Goal: Task Accomplishment & Management: Manage account settings

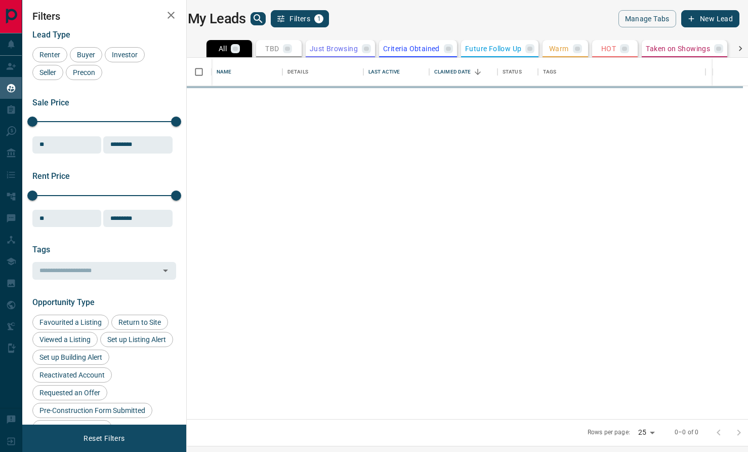
scroll to position [361, 557]
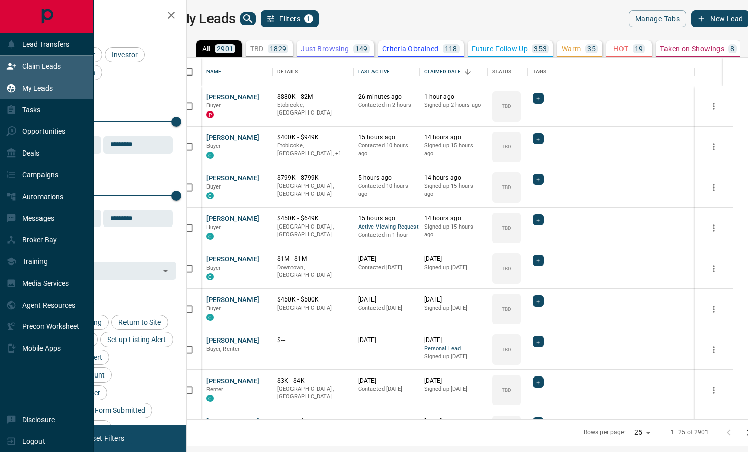
click at [22, 69] on p "Claim Leads" at bounding box center [41, 66] width 38 height 8
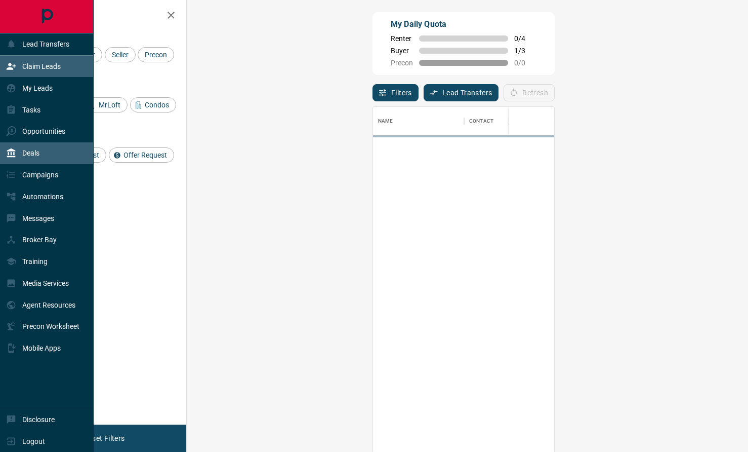
scroll to position [345, 540]
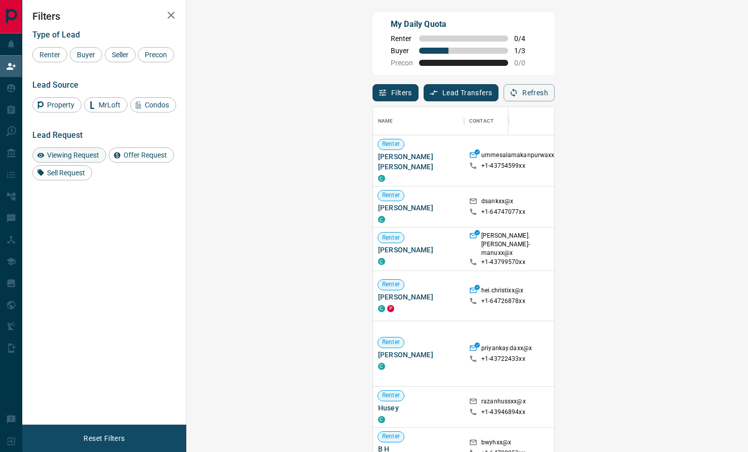
click at [91, 159] on span "Viewing Request" at bounding box center [73, 155] width 59 height 8
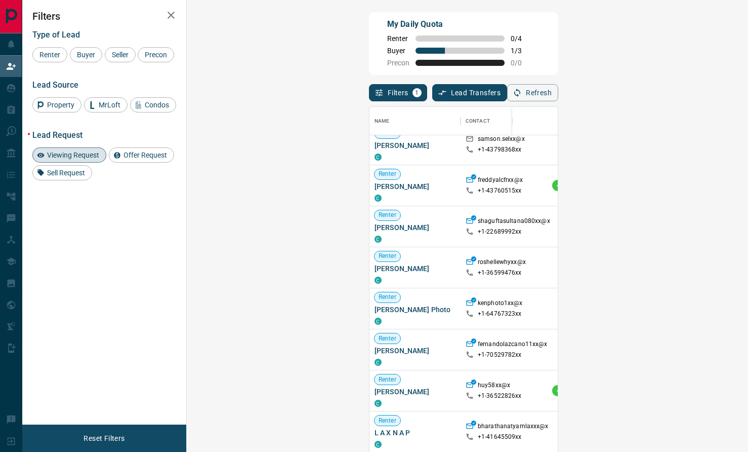
scroll to position [11, 0]
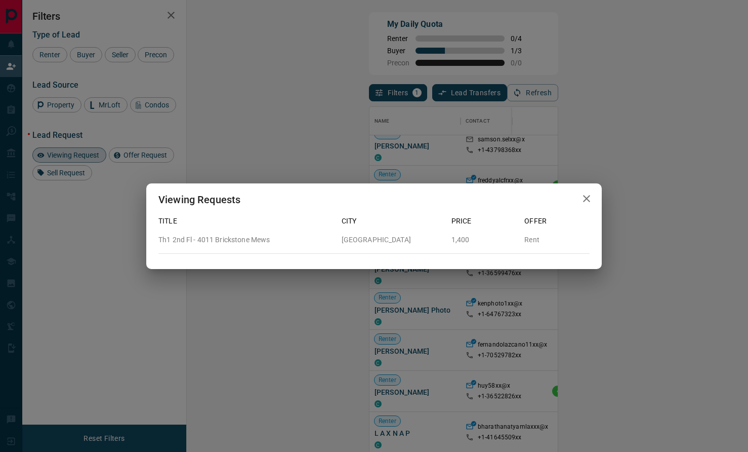
click at [579, 205] on button "button" at bounding box center [587, 198] width 20 height 21
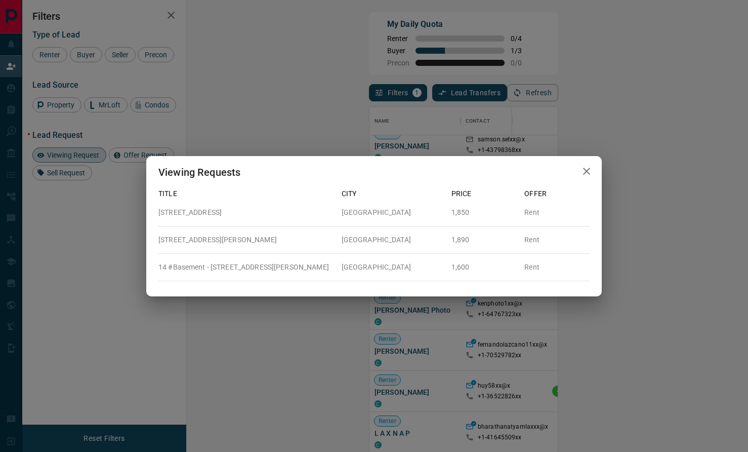
click at [589, 172] on icon "button" at bounding box center [587, 171] width 12 height 12
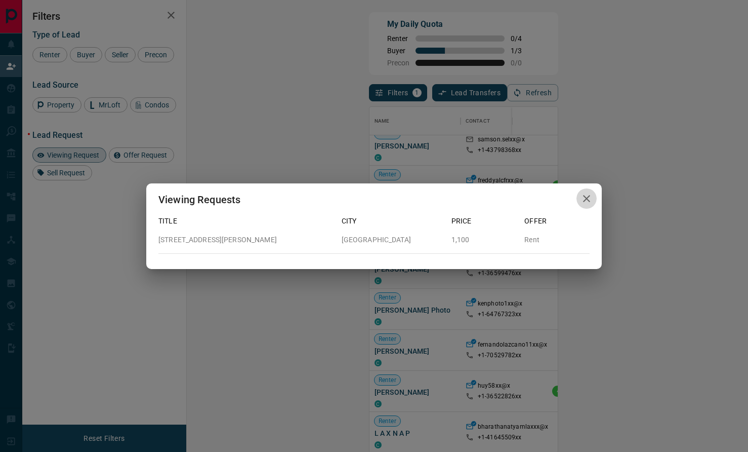
click at [588, 203] on icon "button" at bounding box center [587, 198] width 12 height 12
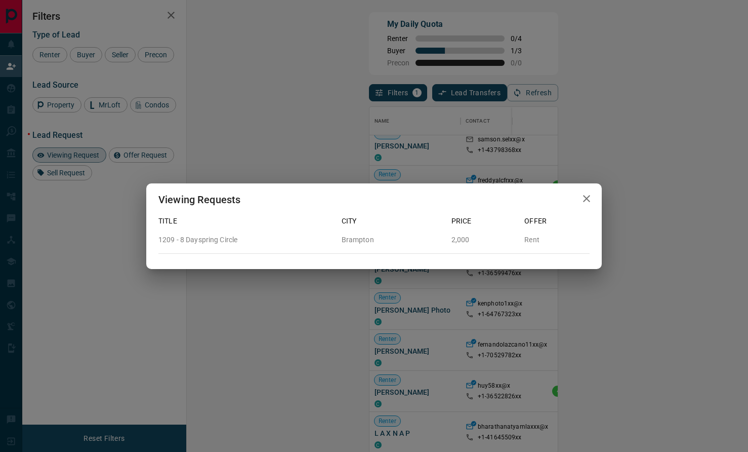
click at [584, 198] on icon "button" at bounding box center [587, 198] width 12 height 12
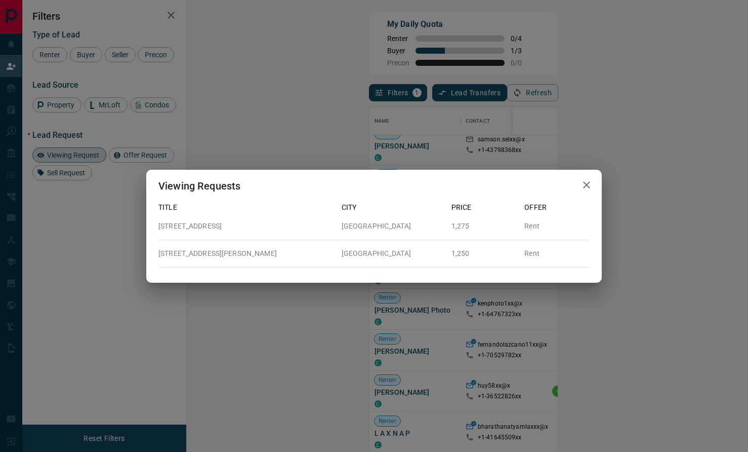
click at [588, 182] on icon "button" at bounding box center [587, 185] width 12 height 12
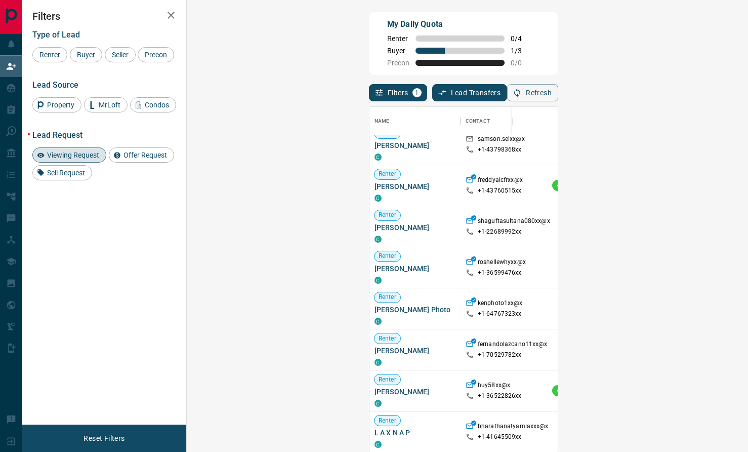
scroll to position [0, 0]
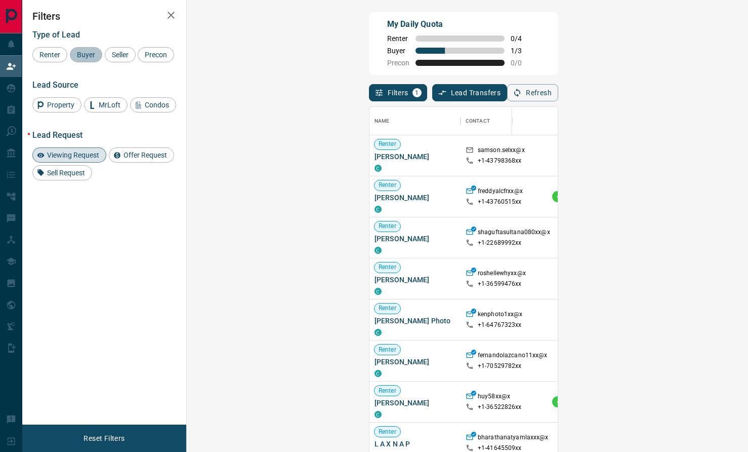
click at [82, 59] on div "Buyer" at bounding box center [86, 54] width 32 height 15
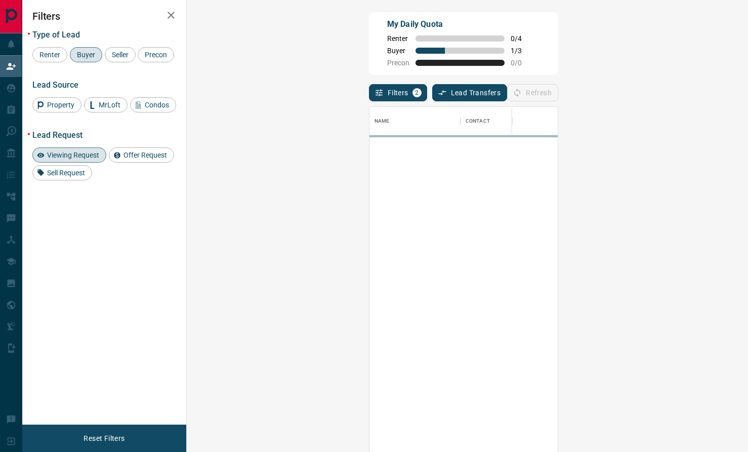
click at [68, 159] on span "Viewing Request" at bounding box center [73, 155] width 59 height 8
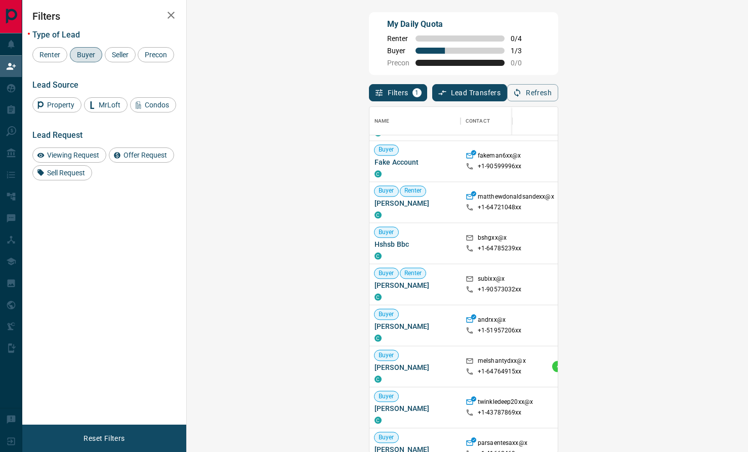
scroll to position [1174, 0]
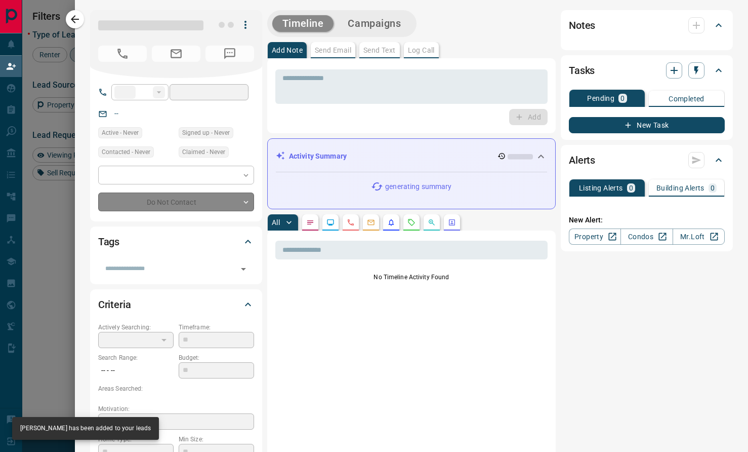
type input "**"
type input "**********"
type input "**"
type input "*"
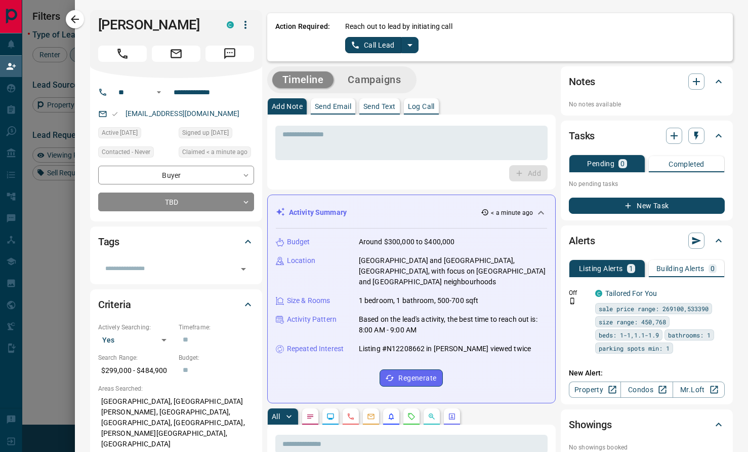
click at [407, 49] on icon "split button" at bounding box center [410, 45] width 12 height 12
click at [378, 82] on li "Log Manual Call" at bounding box center [382, 79] width 62 height 15
click at [378, 47] on button "Log Manual Call" at bounding box center [378, 45] width 67 height 16
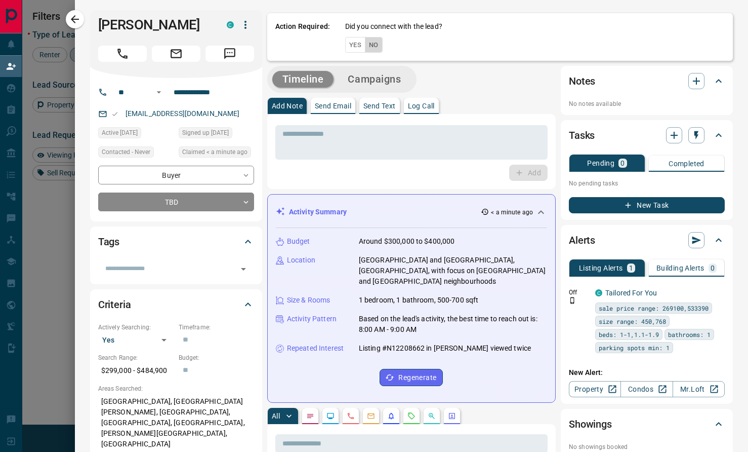
click at [376, 48] on button "No" at bounding box center [374, 45] width 18 height 16
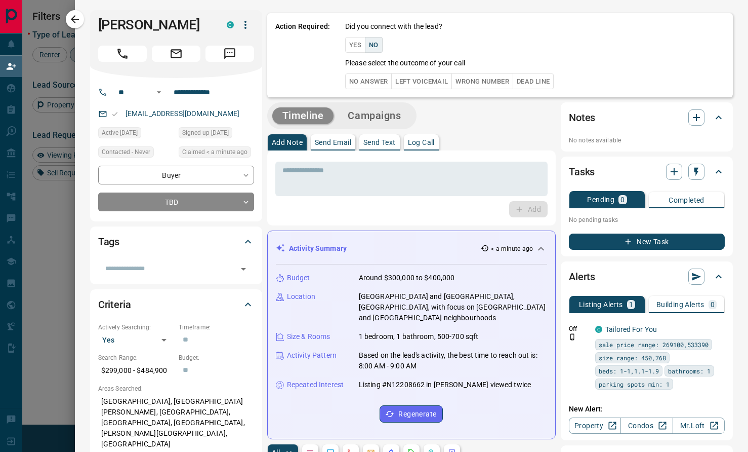
click at [367, 75] on button "No Answer" at bounding box center [368, 81] width 47 height 16
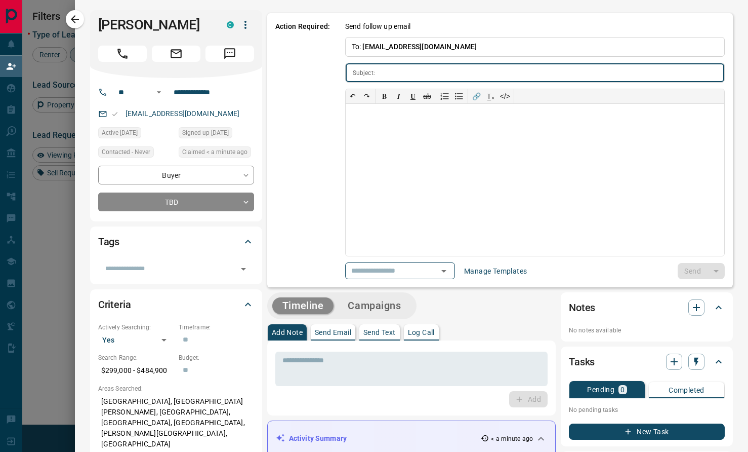
type input "**********"
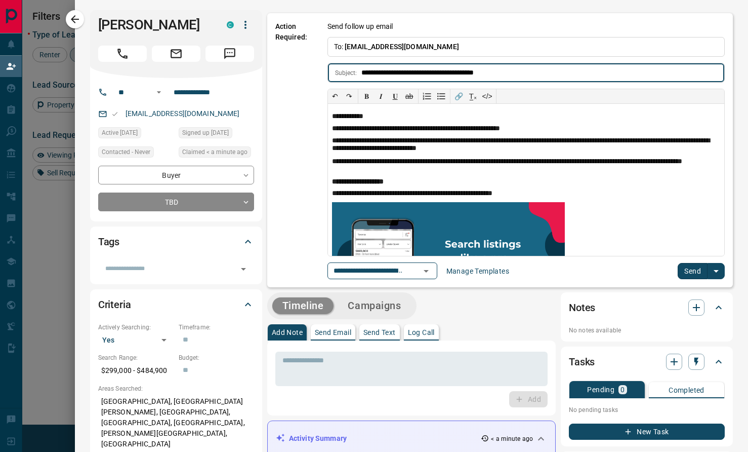
click at [684, 266] on button "Send" at bounding box center [693, 271] width 30 height 16
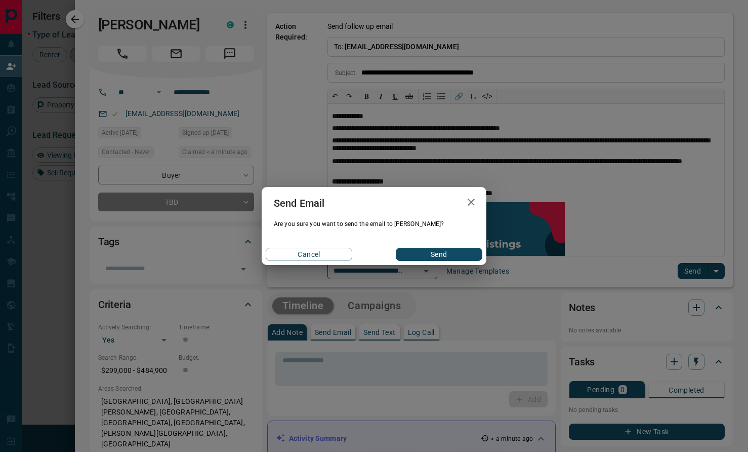
click at [444, 250] on button "Send" at bounding box center [439, 254] width 87 height 13
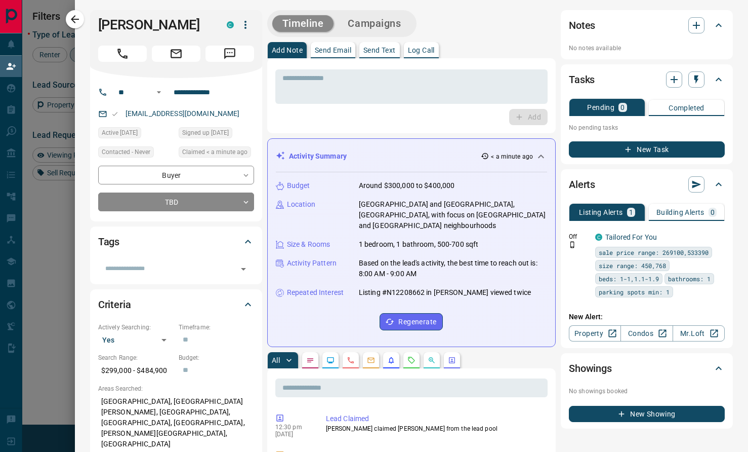
click at [77, 16] on icon "button" at bounding box center [75, 19] width 12 height 12
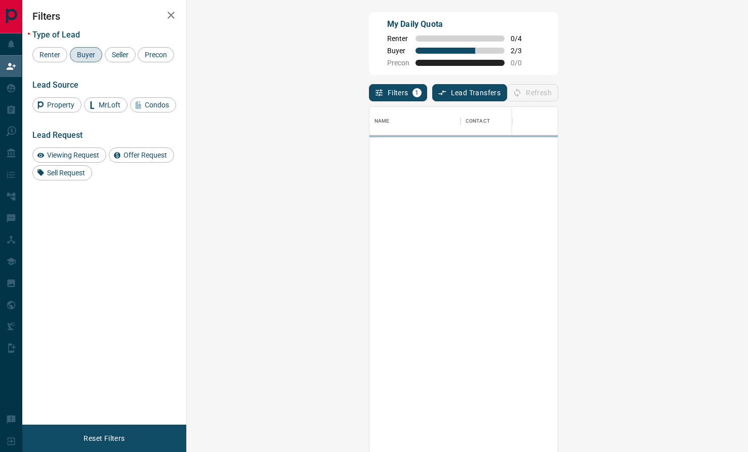
scroll to position [345, 540]
